Goal: Task Accomplishment & Management: Manage account settings

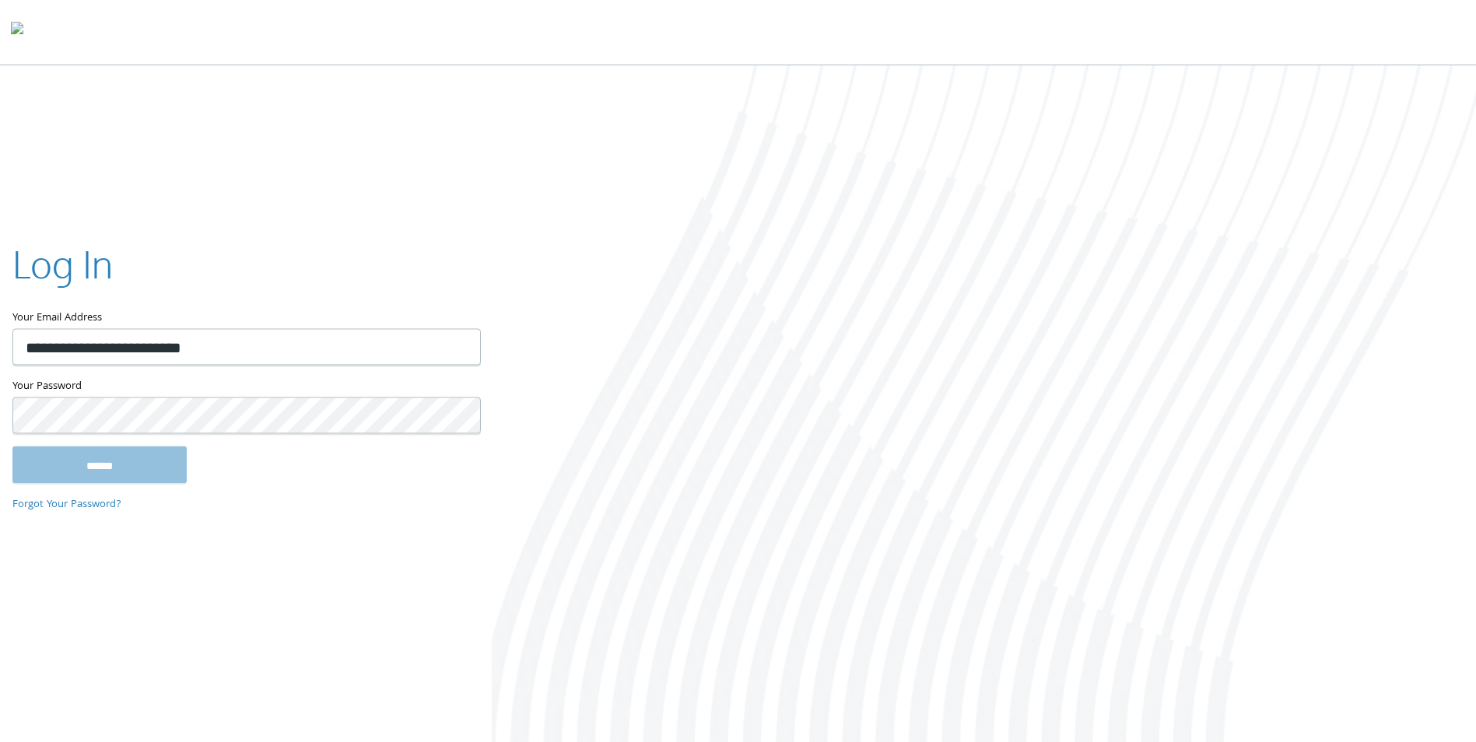
type input "**********"
click at [12, 446] on input "******" at bounding box center [99, 464] width 174 height 37
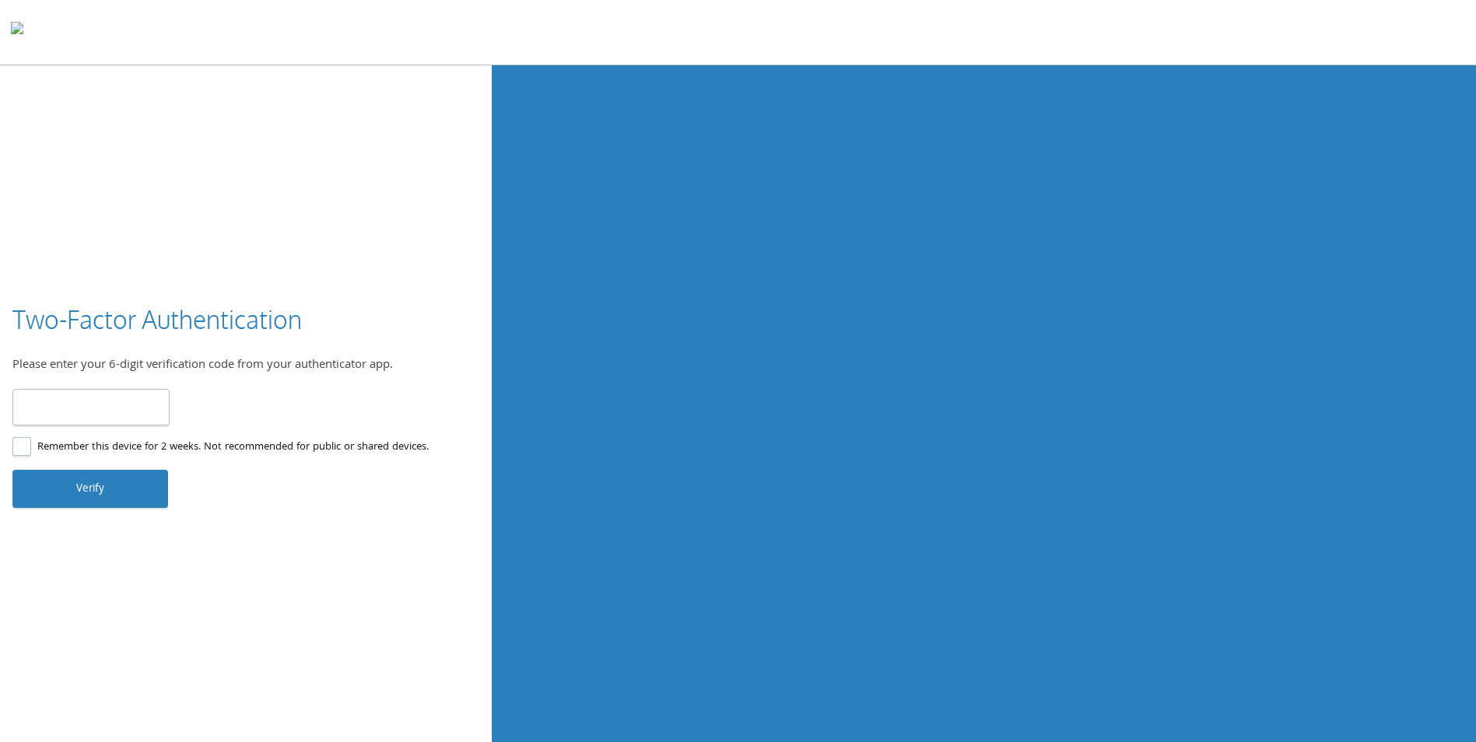
type input "*"
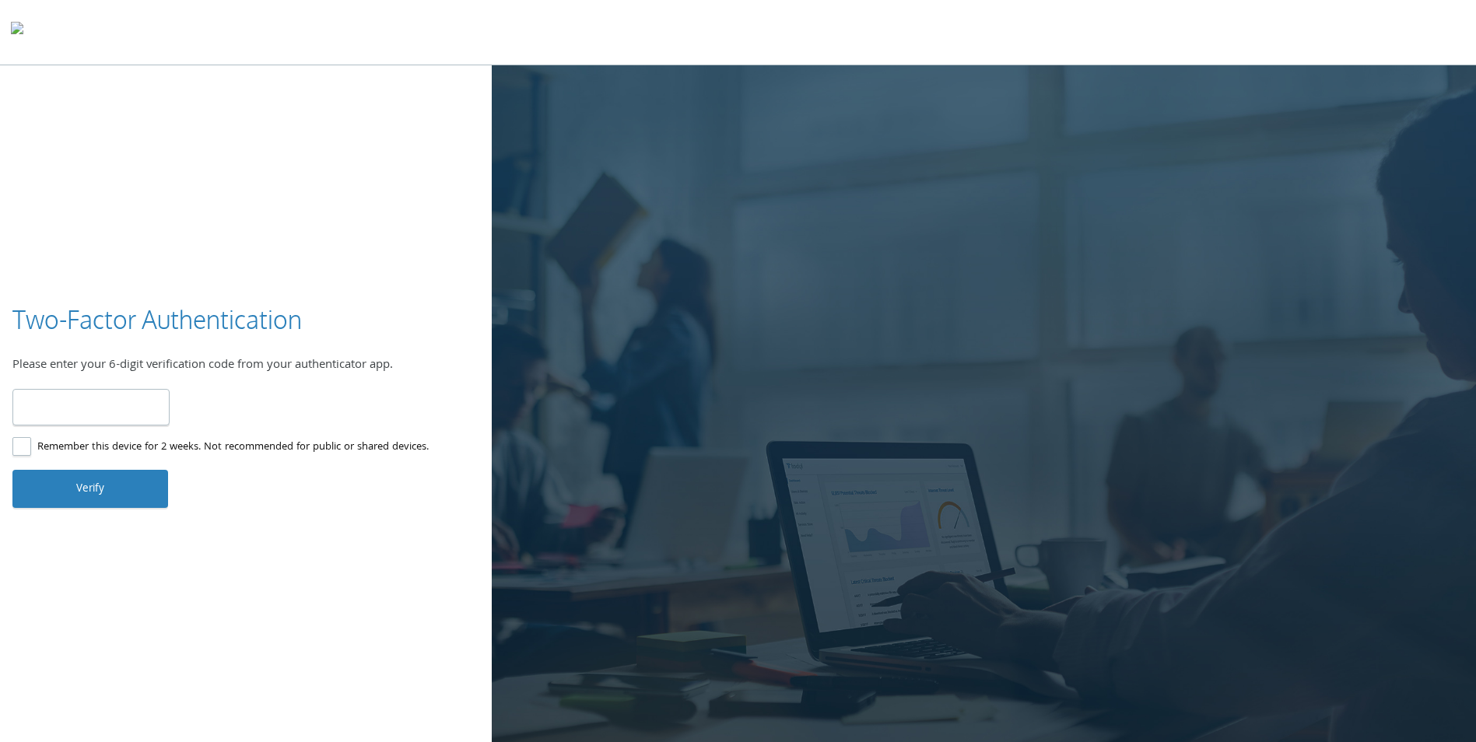
type input "******"
